Goal: Transaction & Acquisition: Purchase product/service

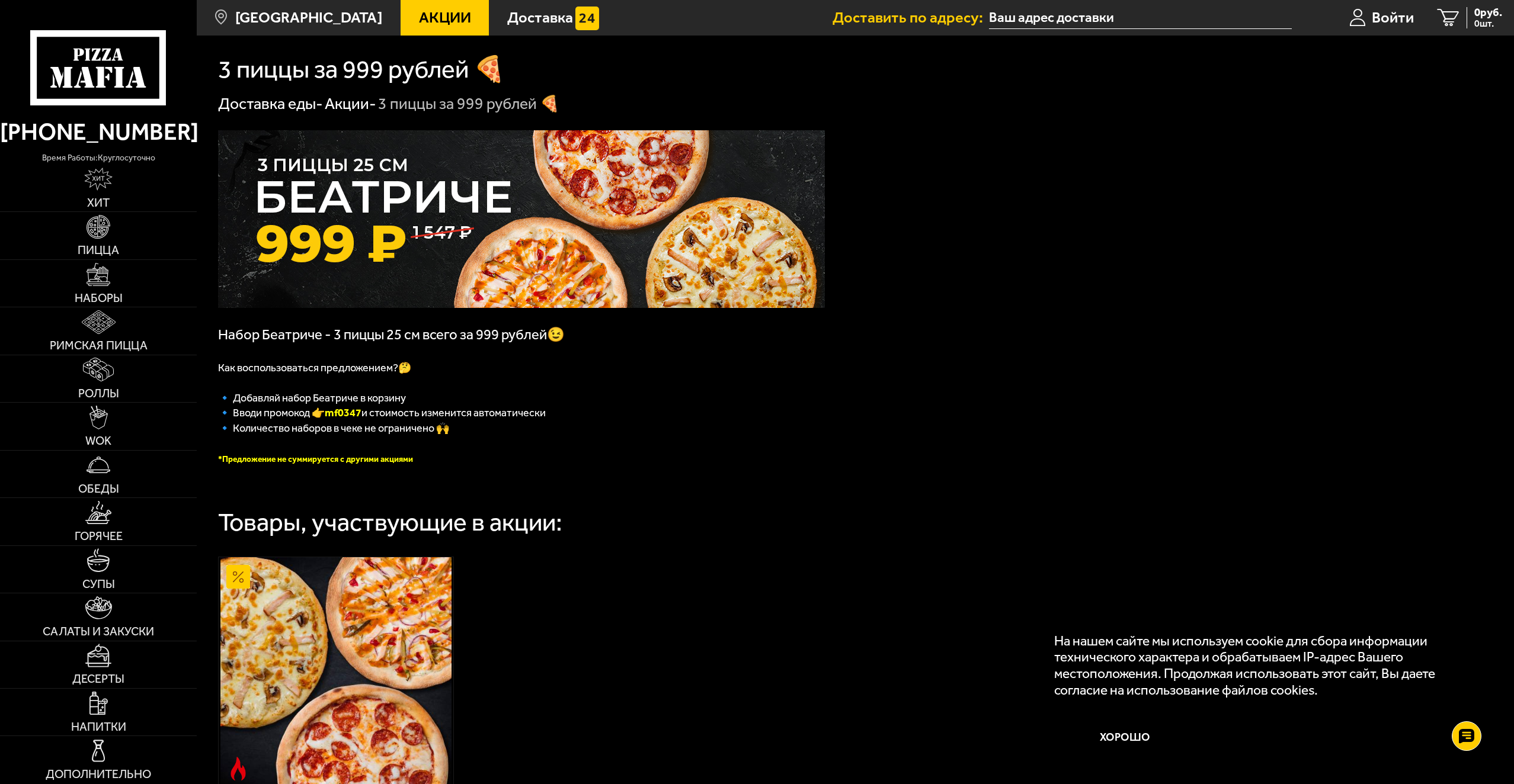
click at [1133, 363] on div "Набор Беатриче - 3 пиццы 25 см всего за 999 рублей😉 Как воспользоваться предлож…" at bounding box center [855, 556] width 1317 height 883
click at [105, 228] on img at bounding box center [99, 227] width 24 height 24
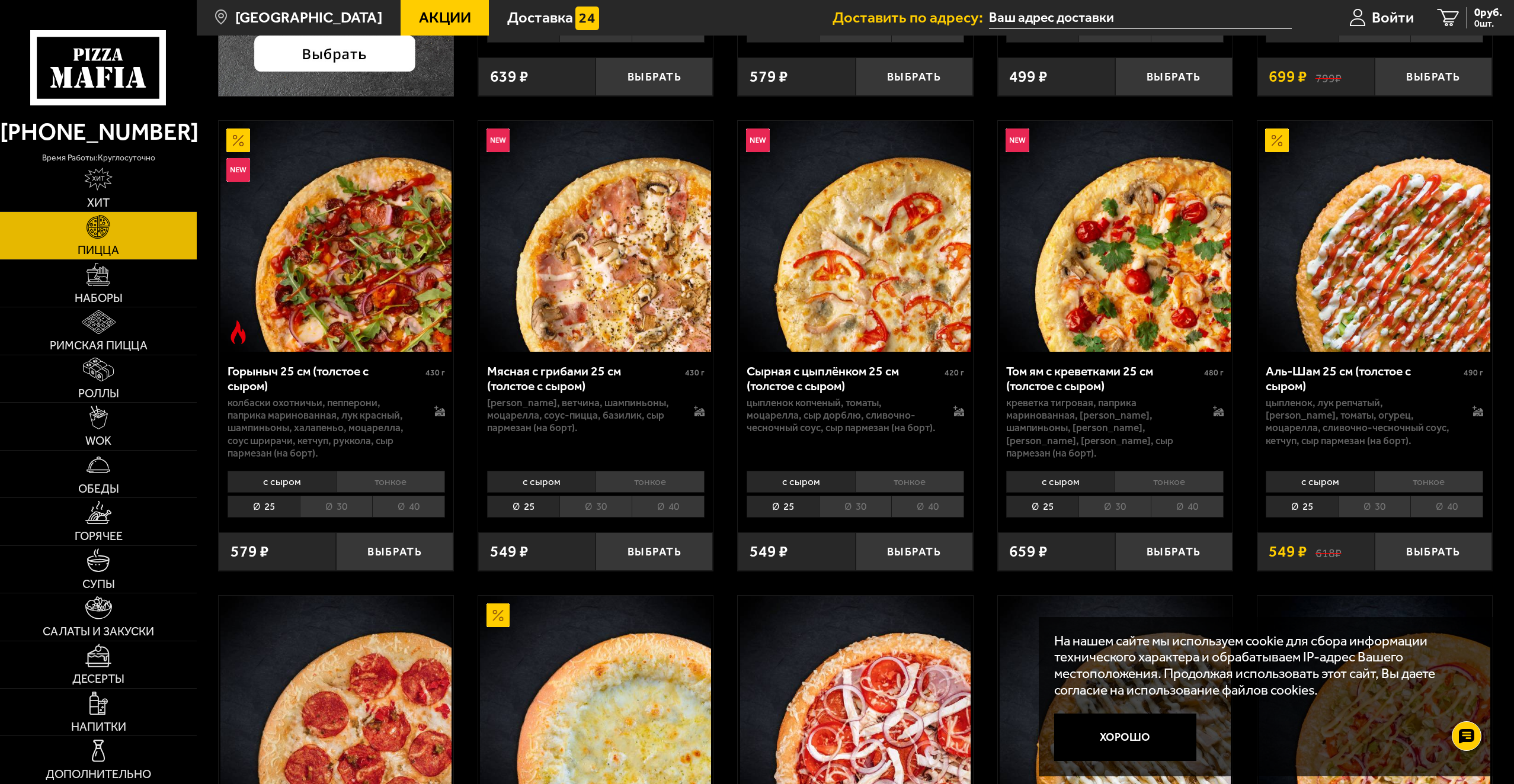
scroll to position [533, 0]
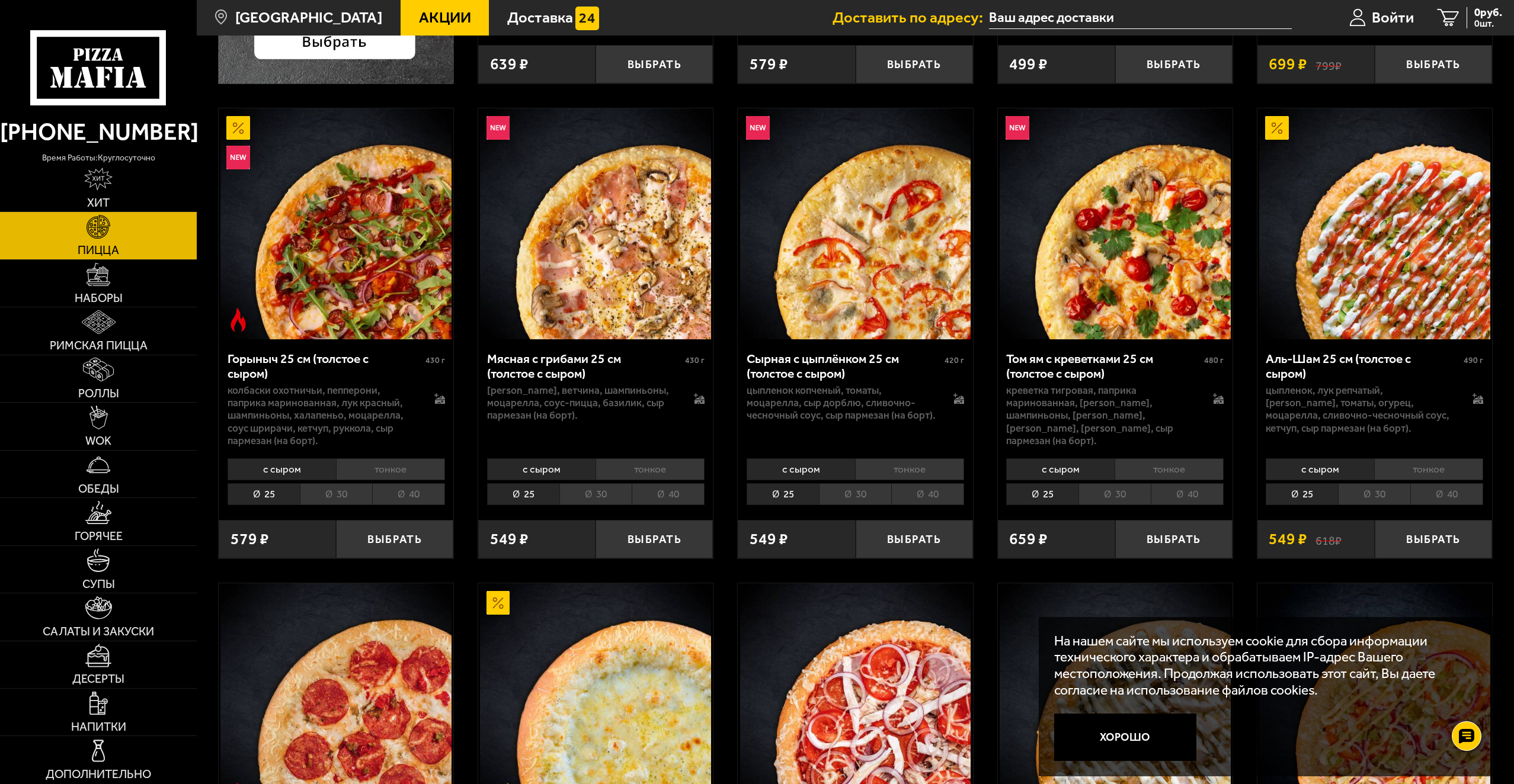
click at [1131, 15] on input "text" at bounding box center [1139, 18] width 302 height 22
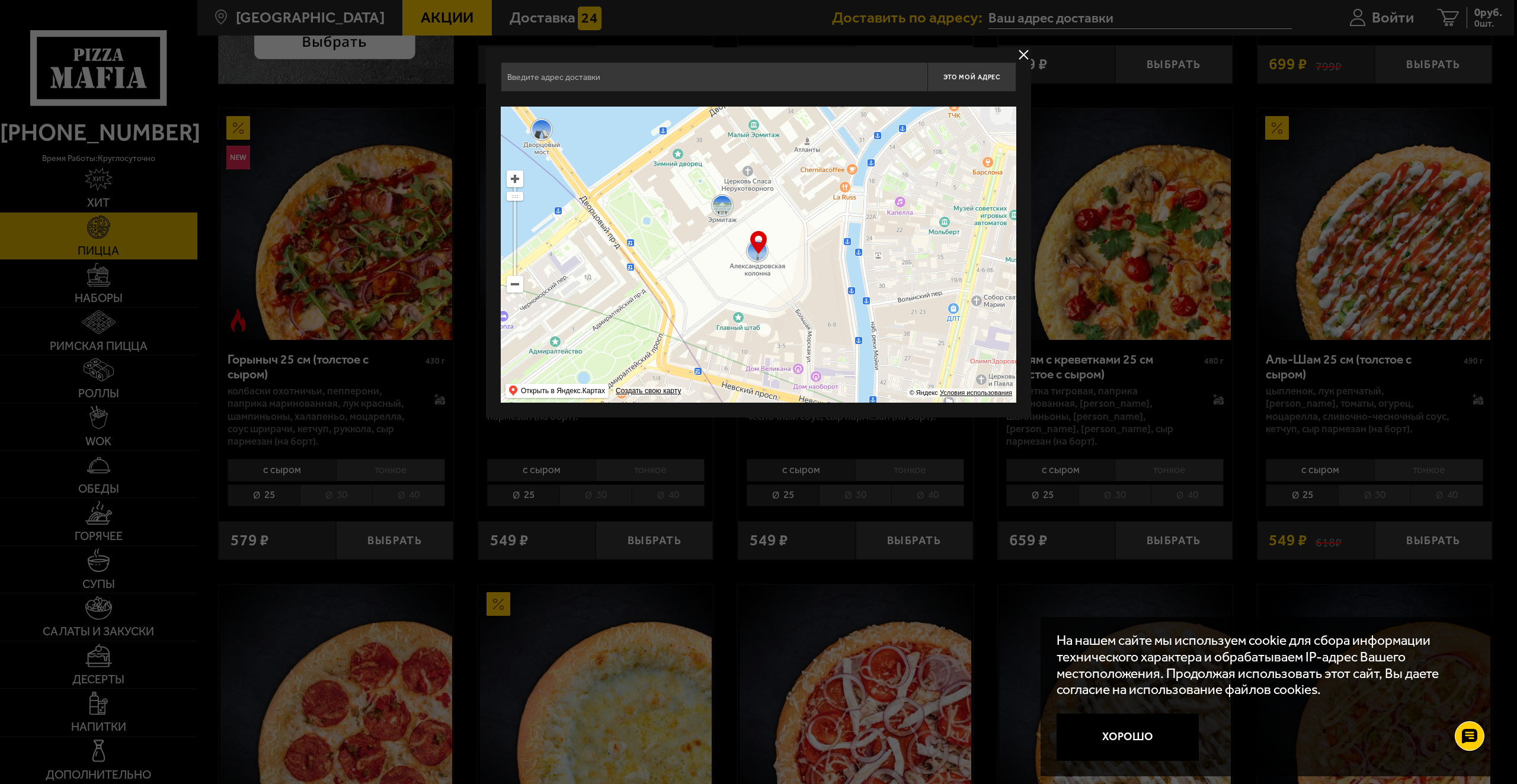
click at [637, 77] on input "text" at bounding box center [713, 77] width 426 height 30
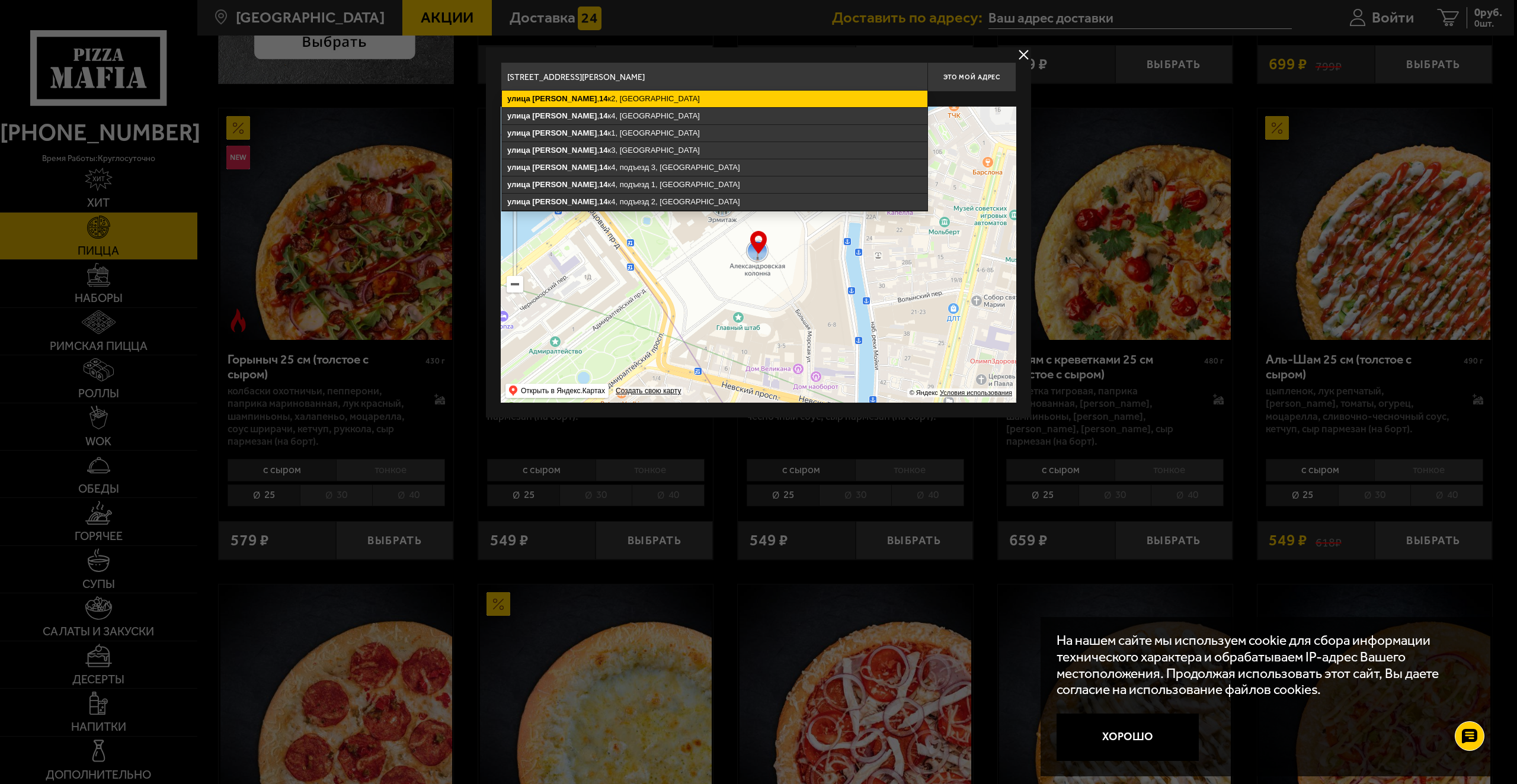
type input "[STREET_ADDRESS][PERSON_NAME]"
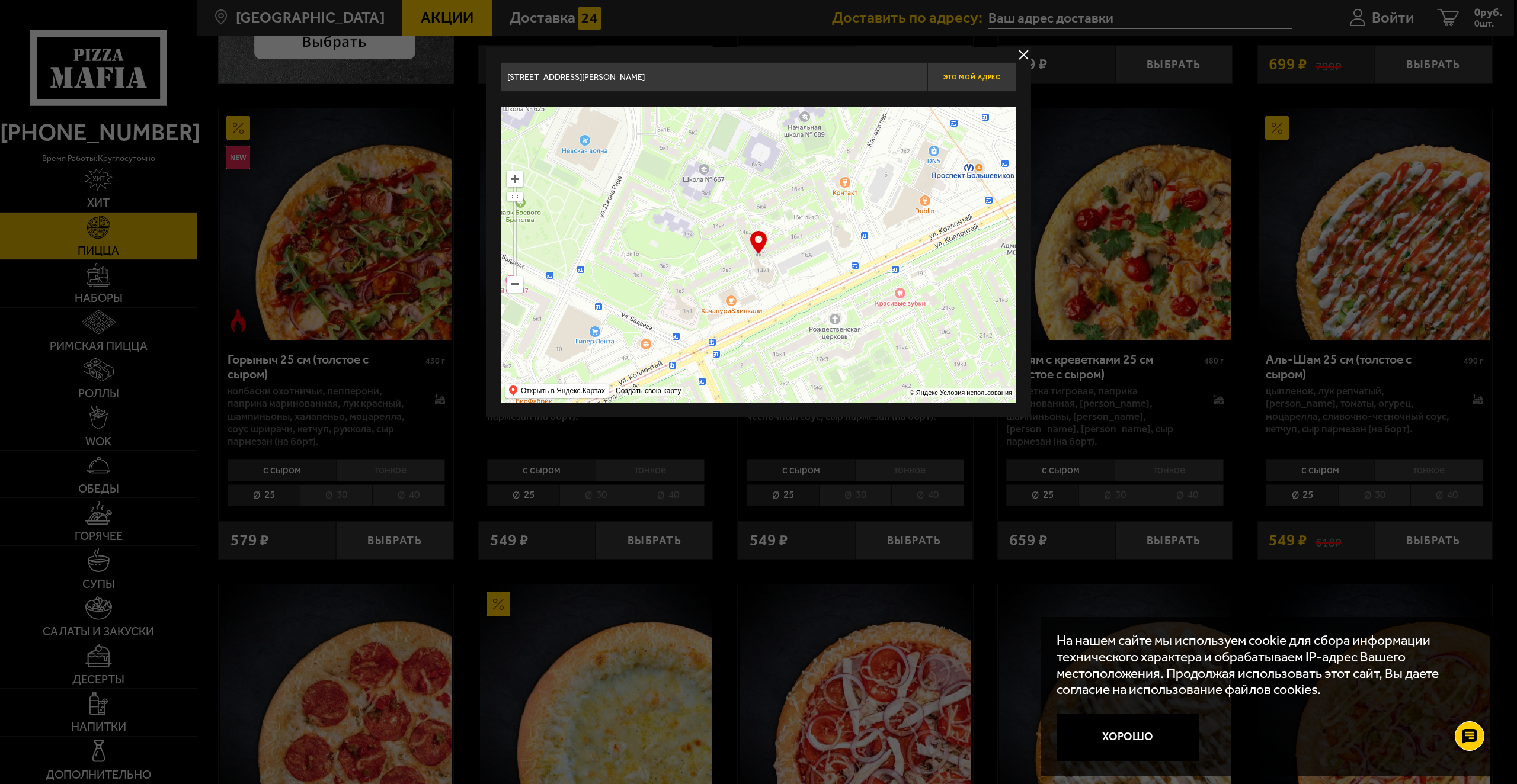
click at [962, 80] on span "Это мой адрес" at bounding box center [971, 77] width 56 height 7
type input "[STREET_ADDRESS][PERSON_NAME]"
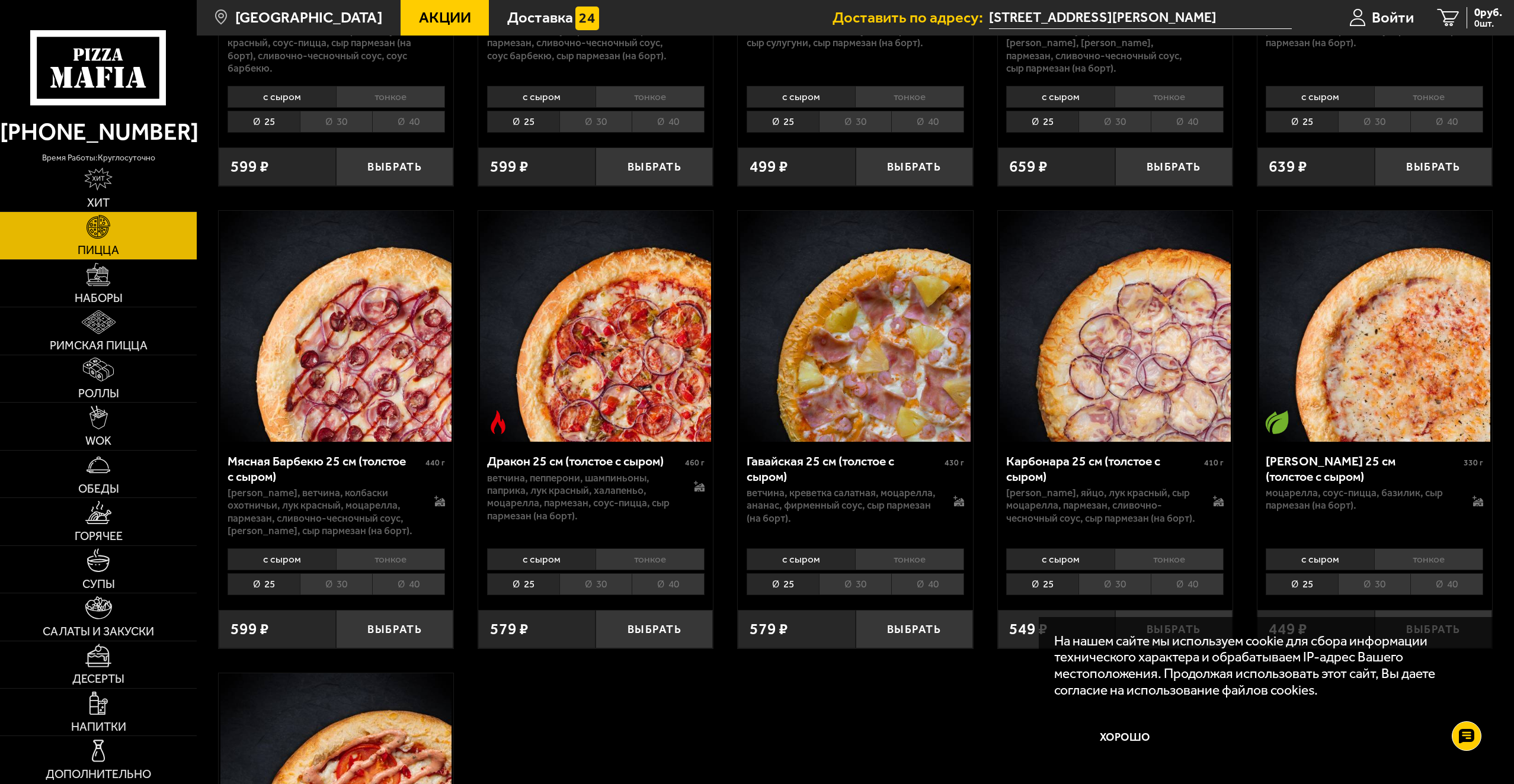
scroll to position [3020, 0]
